Goal: Use online tool/utility

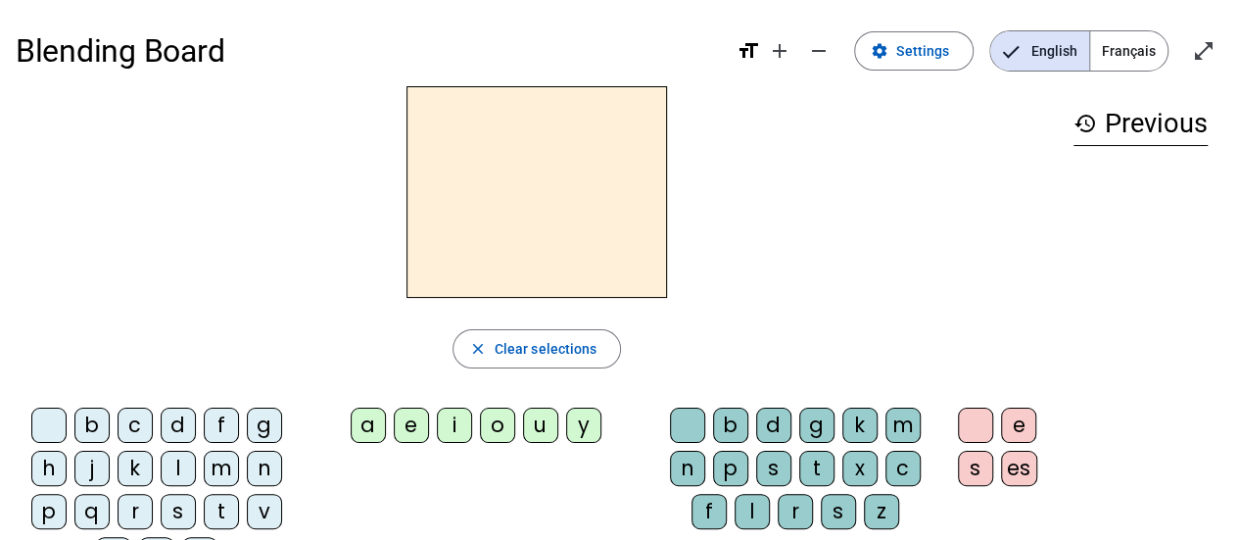
click at [223, 461] on div "m" at bounding box center [221, 468] width 35 height 35
click at [371, 427] on div "a" at bounding box center [368, 425] width 35 height 35
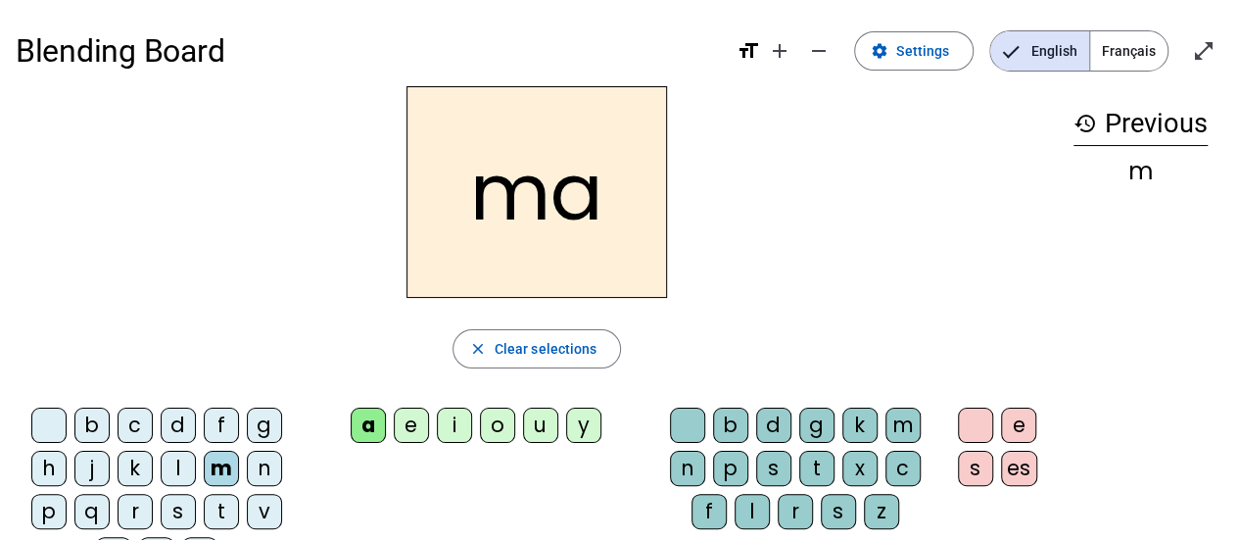
click at [185, 461] on div "l" at bounding box center [178, 468] width 35 height 35
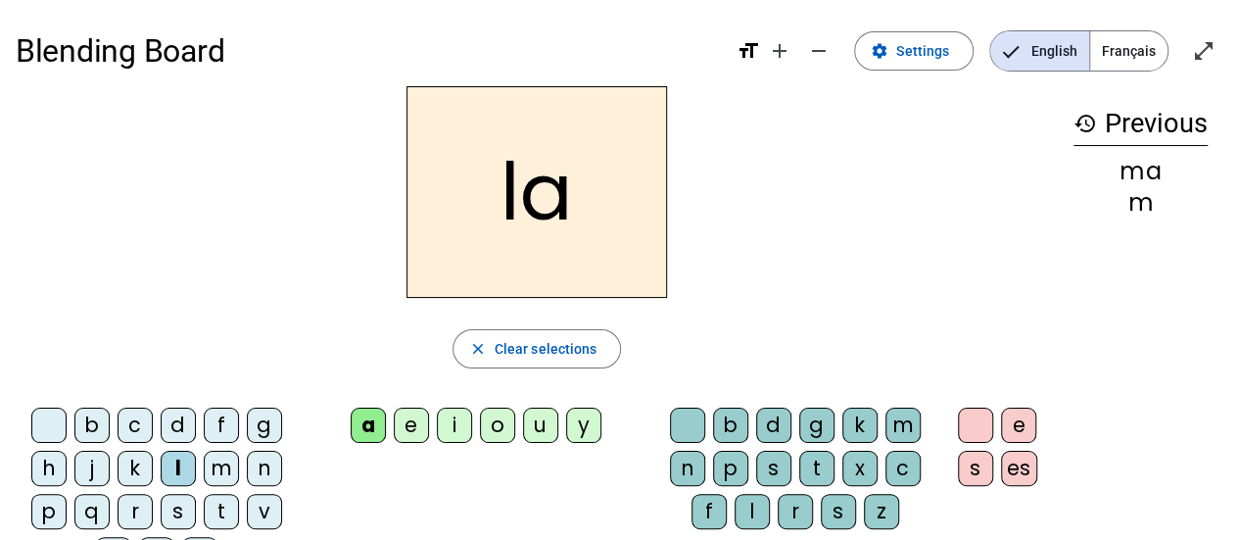
click at [413, 438] on div "e" at bounding box center [411, 425] width 35 height 35
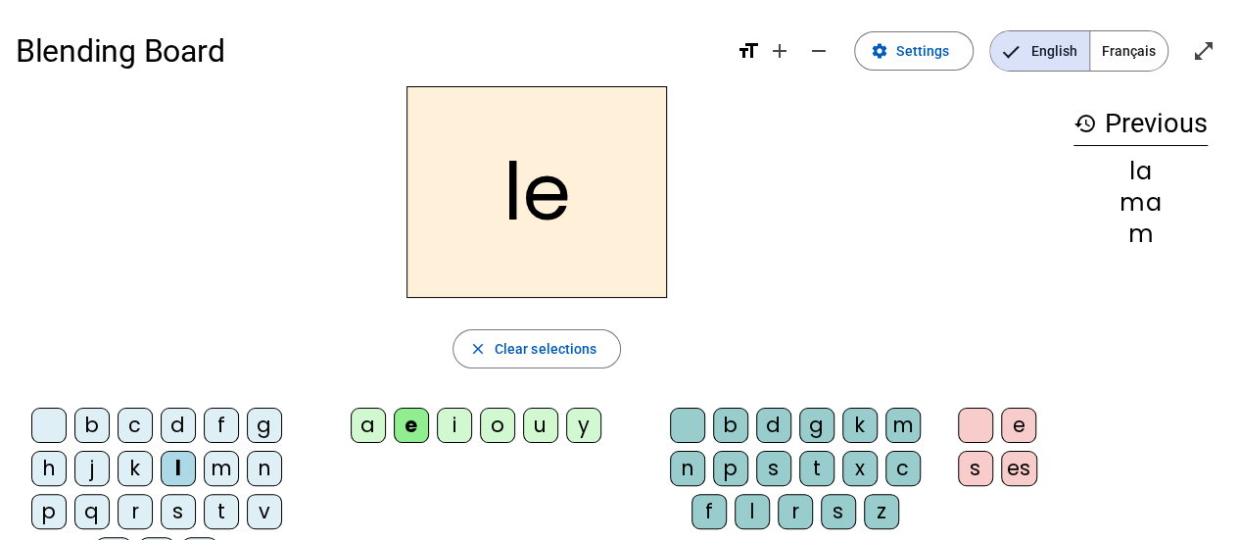
click at [177, 424] on div "d" at bounding box center [178, 425] width 35 height 35
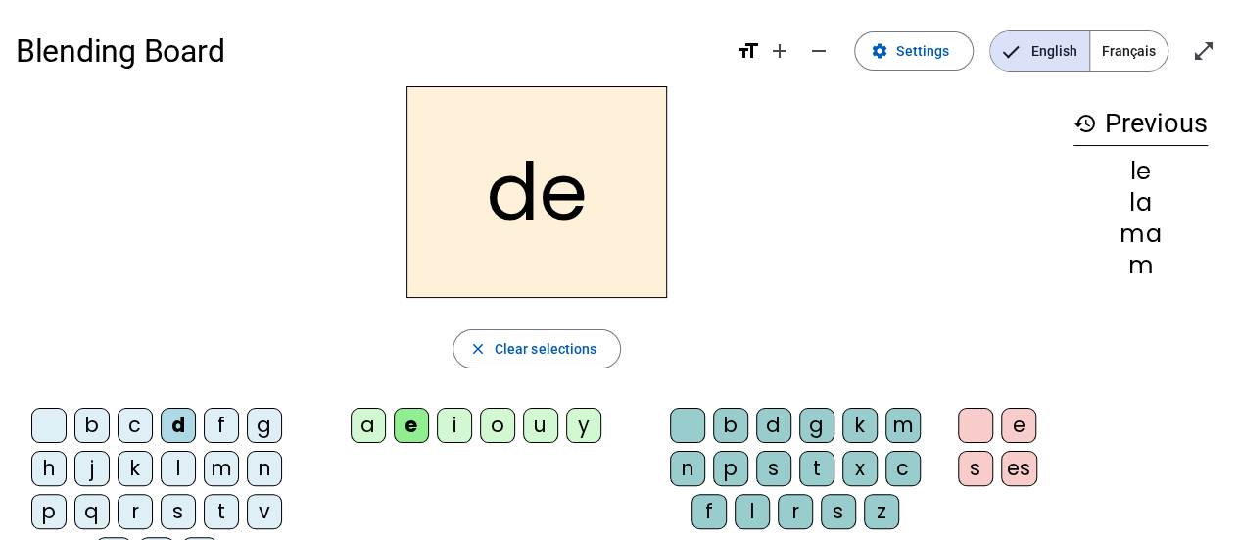
click at [542, 430] on div "u" at bounding box center [540, 425] width 35 height 35
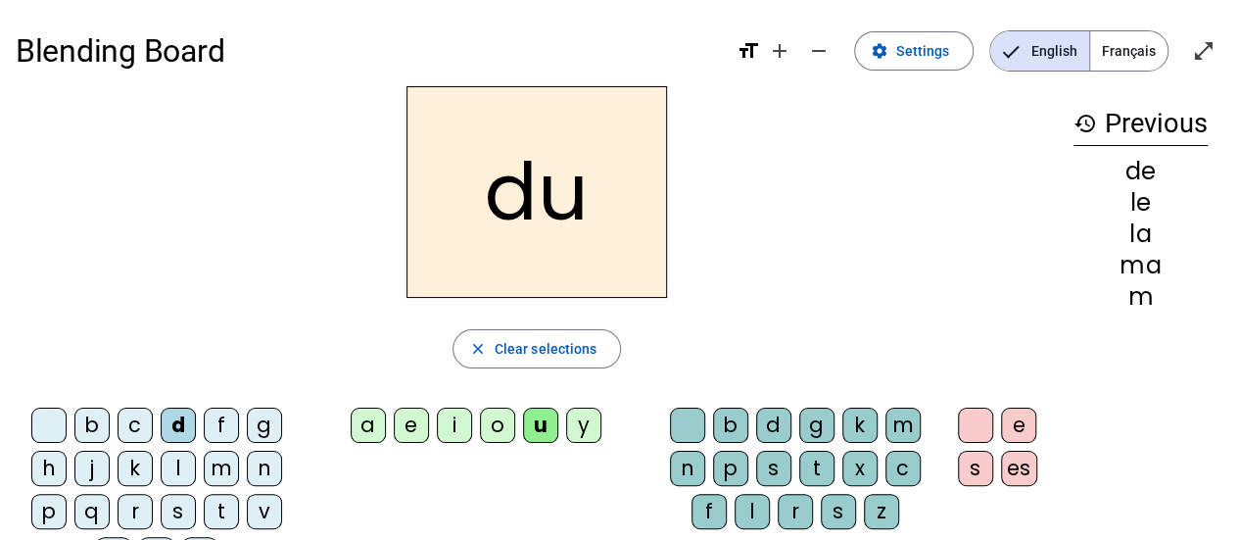
click at [223, 509] on div "t" at bounding box center [221, 511] width 35 height 35
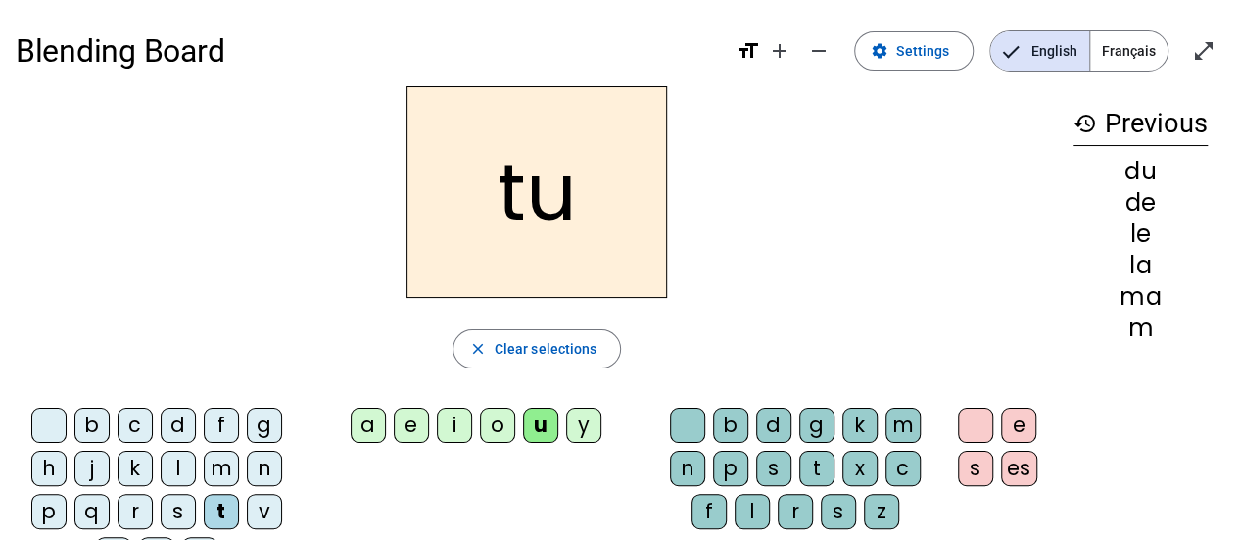
click at [367, 428] on div "a" at bounding box center [368, 425] width 35 height 35
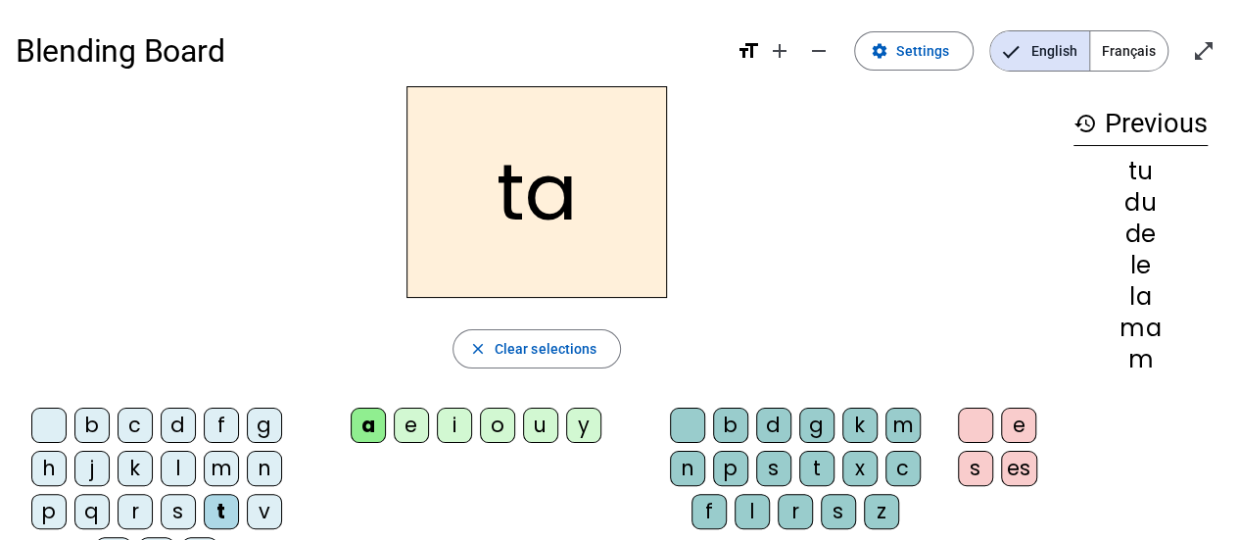
click at [410, 424] on div "e" at bounding box center [411, 425] width 35 height 35
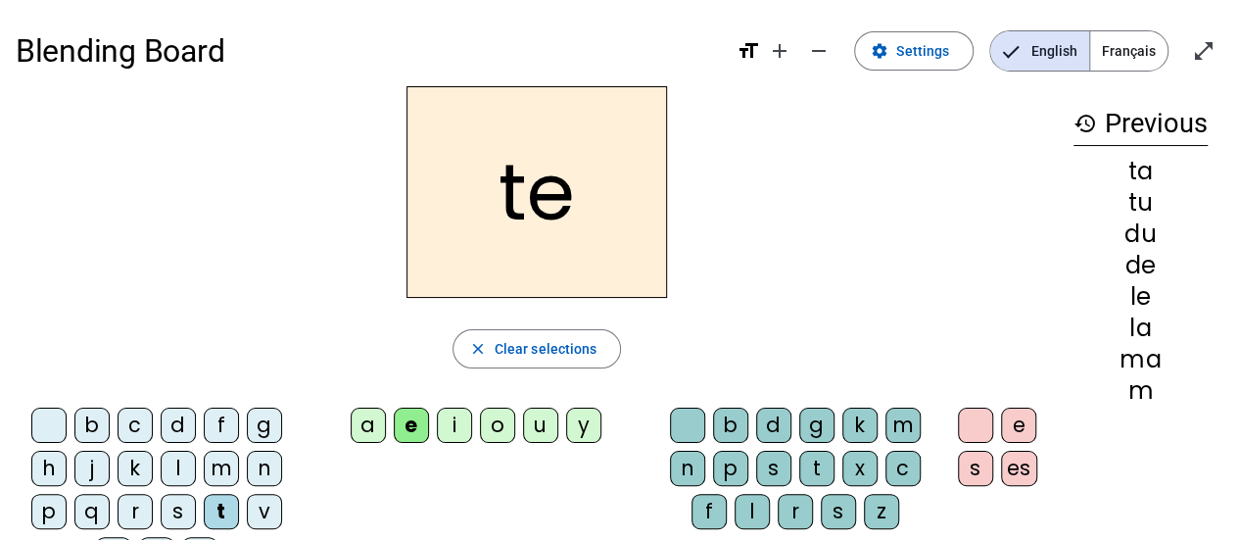
click at [221, 475] on div "m" at bounding box center [221, 468] width 35 height 35
